Goal: Information Seeking & Learning: Find specific fact

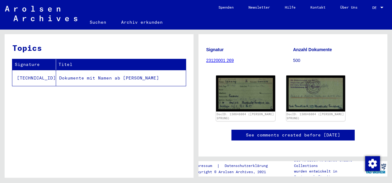
scroll to position [46, 0]
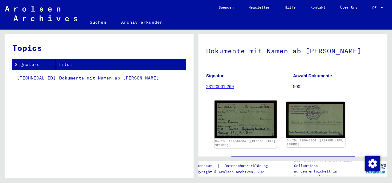
click at [240, 126] on img at bounding box center [246, 120] width 62 height 38
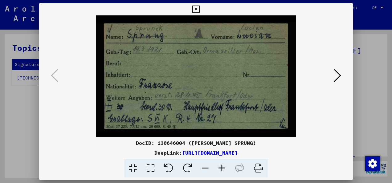
click at [339, 75] on icon at bounding box center [337, 75] width 7 height 15
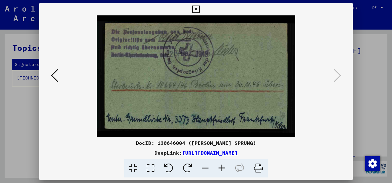
click at [196, 9] on icon at bounding box center [195, 9] width 7 height 7
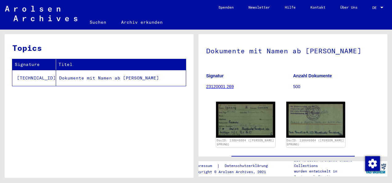
click at [96, 21] on link "Suchen" at bounding box center [97, 22] width 31 height 15
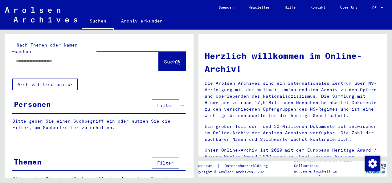
click at [30, 58] on input "text" at bounding box center [78, 61] width 124 height 6
type input "*******"
click at [164, 59] on span "Suche" at bounding box center [171, 62] width 15 height 6
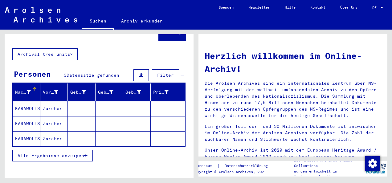
scroll to position [30, 0]
click at [27, 131] on mat-cell "KARAWOLISCHAN" at bounding box center [27, 138] width 28 height 15
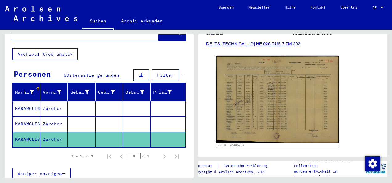
scroll to position [91, 0]
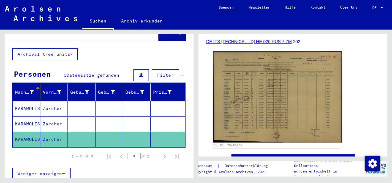
click at [259, 109] on img at bounding box center [277, 97] width 129 height 91
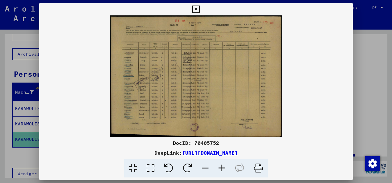
click at [242, 105] on img at bounding box center [196, 76] width 314 height 122
click at [221, 169] on icon at bounding box center [222, 168] width 17 height 19
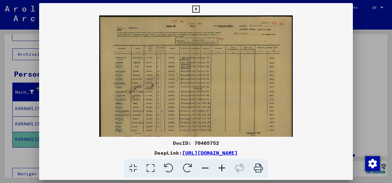
click at [221, 169] on icon at bounding box center [222, 168] width 17 height 19
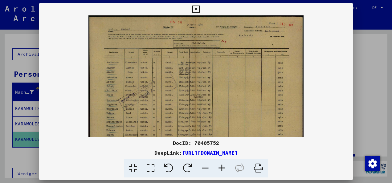
click at [221, 169] on icon at bounding box center [222, 168] width 17 height 19
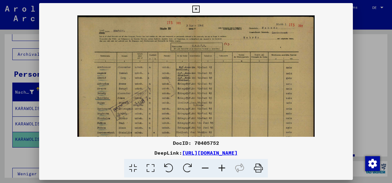
click at [221, 169] on icon at bounding box center [222, 168] width 17 height 19
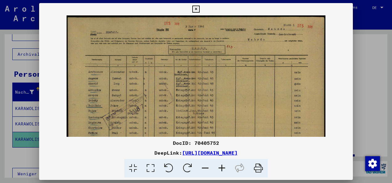
click at [221, 169] on icon at bounding box center [222, 168] width 17 height 19
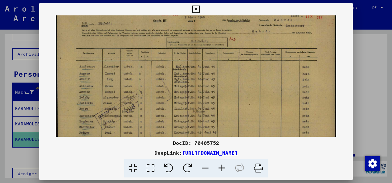
drag, startPoint x: 196, startPoint y: 94, endPoint x: 198, endPoint y: 82, distance: 12.8
click at [198, 82] on img at bounding box center [196, 104] width 281 height 199
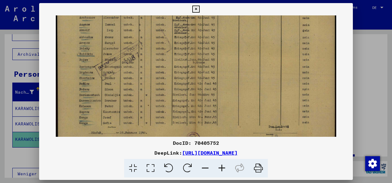
scroll to position [60, 0]
drag, startPoint x: 167, startPoint y: 106, endPoint x: 170, endPoint y: 62, distance: 44.5
click at [170, 62] on img at bounding box center [196, 54] width 281 height 199
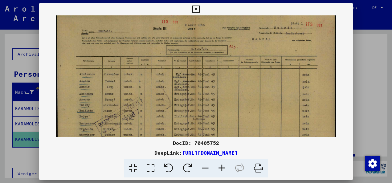
scroll to position [2, 0]
drag, startPoint x: 153, startPoint y: 63, endPoint x: 173, endPoint y: 124, distance: 64.6
click at [173, 124] on img at bounding box center [196, 113] width 281 height 199
click at [195, 9] on icon at bounding box center [195, 9] width 7 height 7
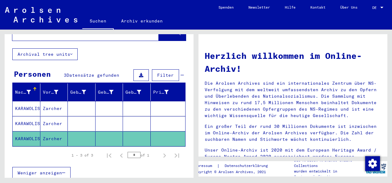
scroll to position [9, 0]
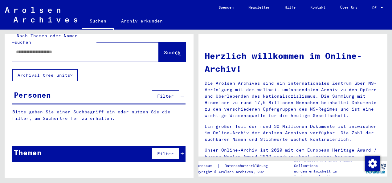
click at [35, 49] on input "text" at bounding box center [78, 52] width 124 height 6
type input "********"
click at [164, 49] on span "Suche" at bounding box center [171, 52] width 15 height 6
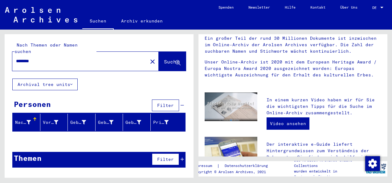
scroll to position [67, 0]
